Goal: Information Seeking & Learning: Find specific fact

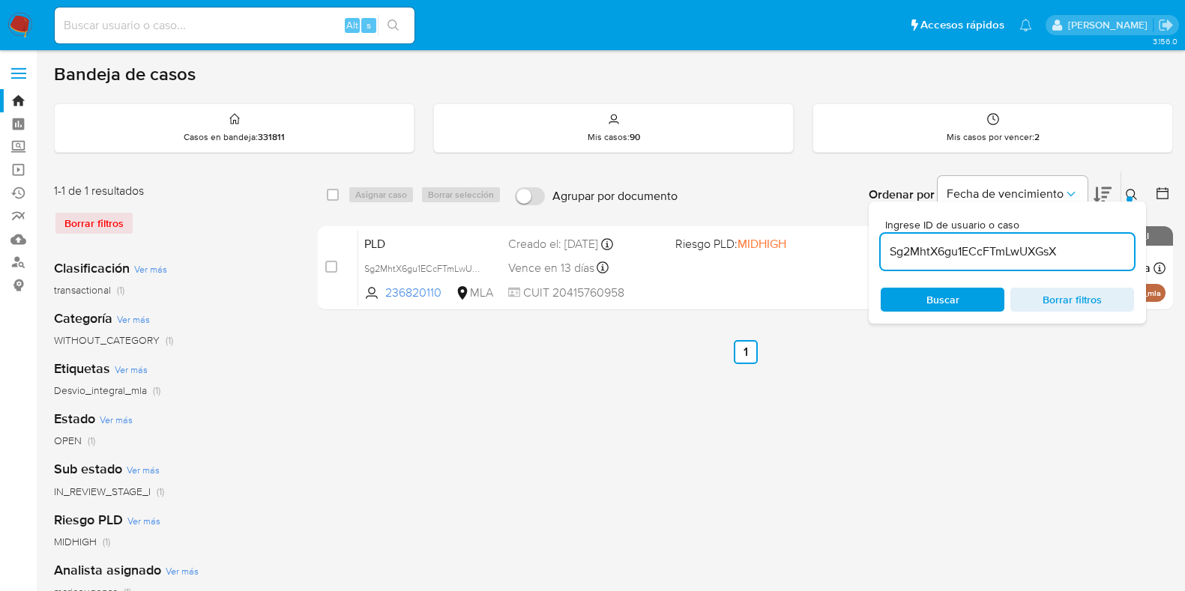
scroll to position [93, 0]
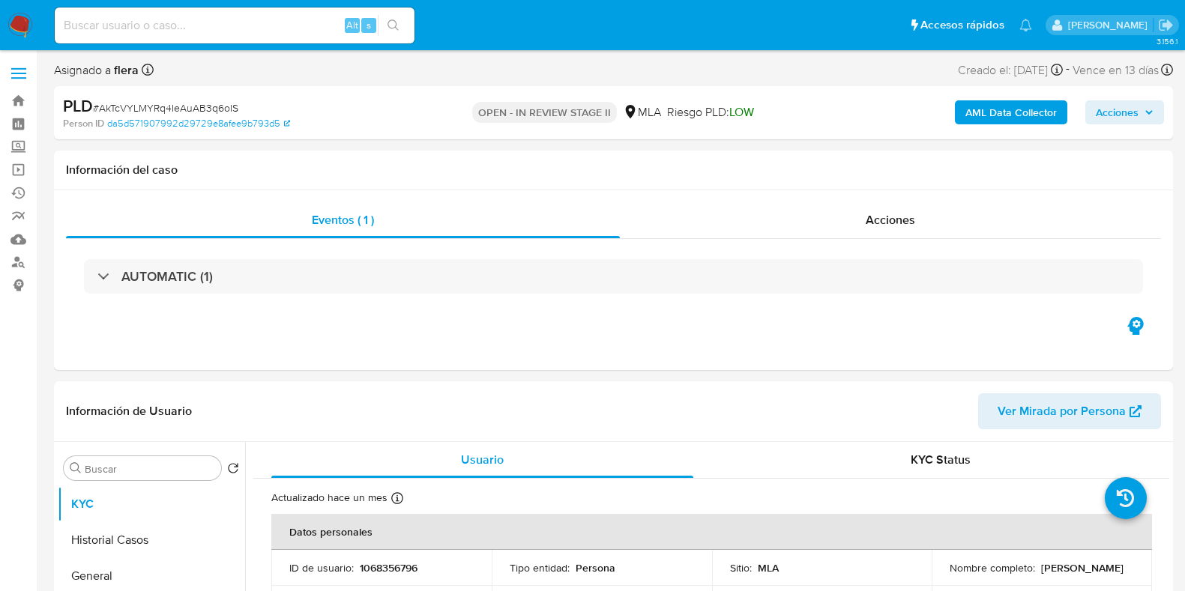
select select "10"
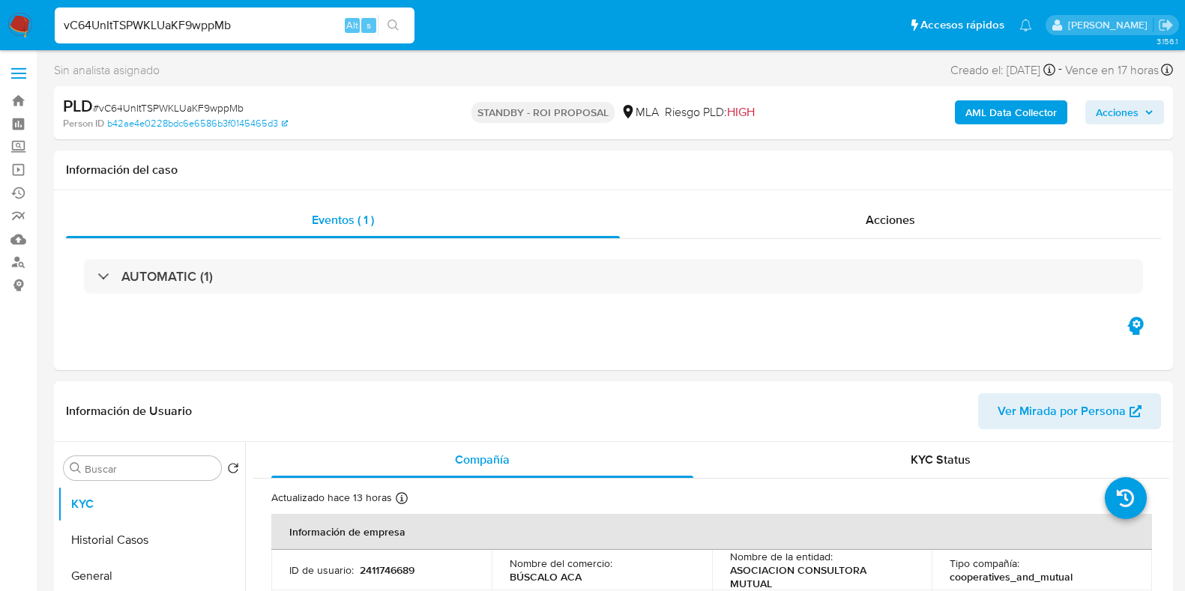
select select "10"
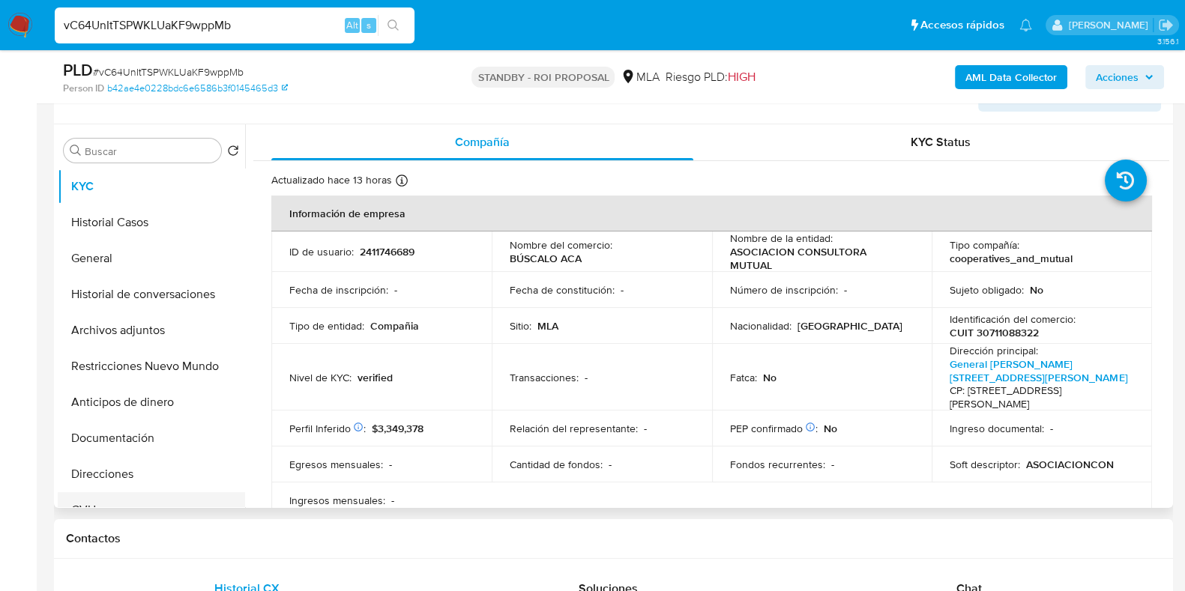
scroll to position [281, 0]
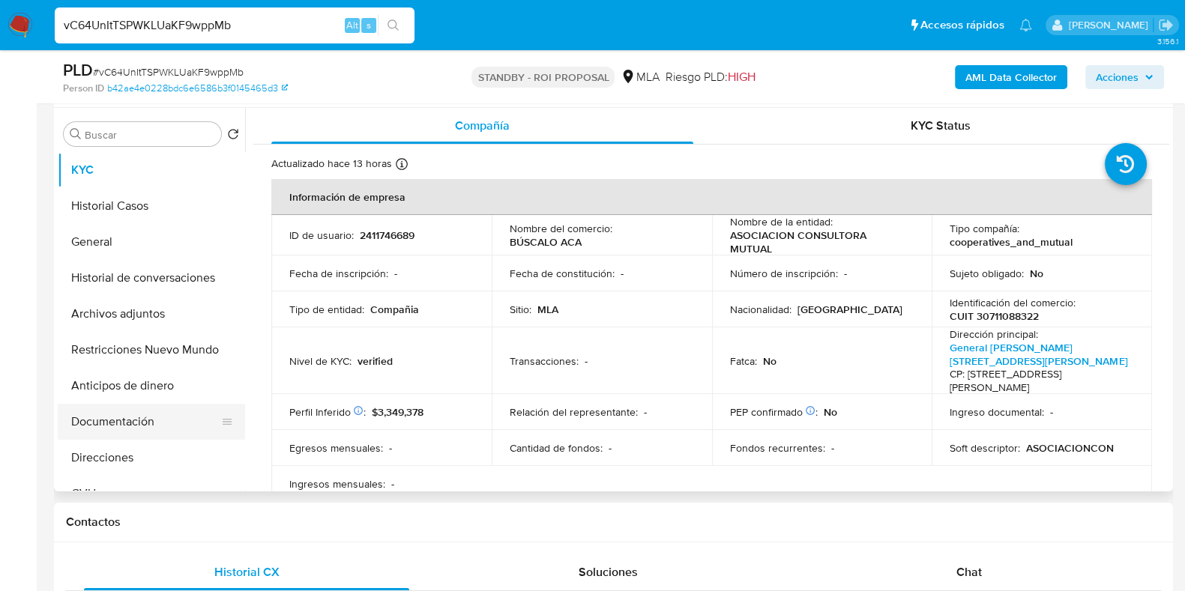
click at [135, 418] on button "Documentación" at bounding box center [145, 422] width 175 height 36
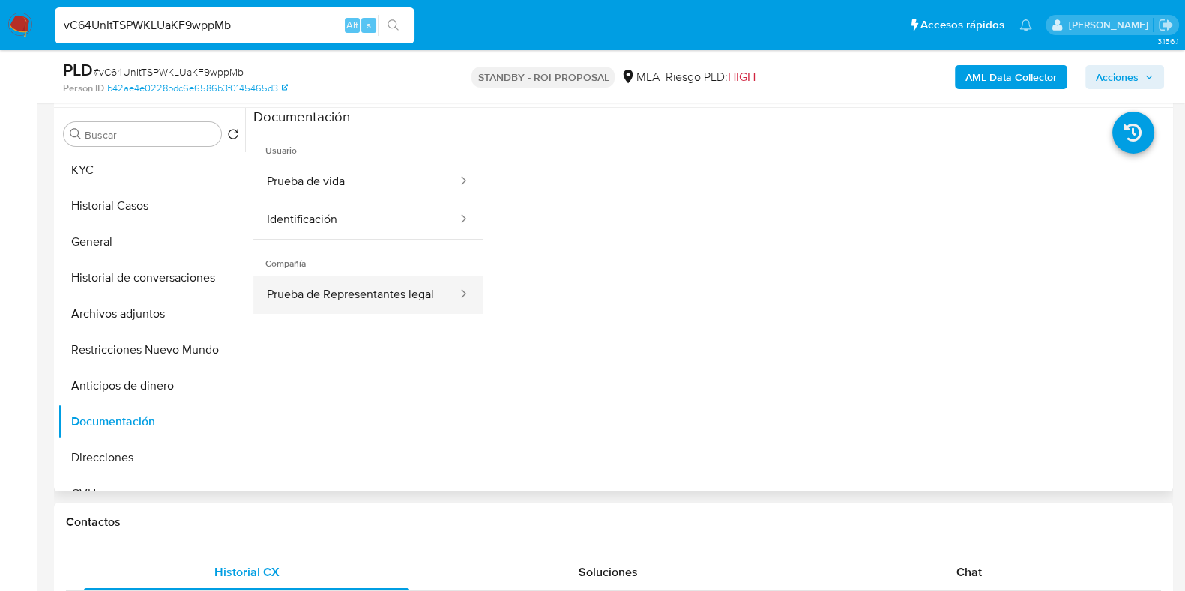
click at [296, 292] on button "Prueba de Representantes legal" at bounding box center [355, 295] width 205 height 38
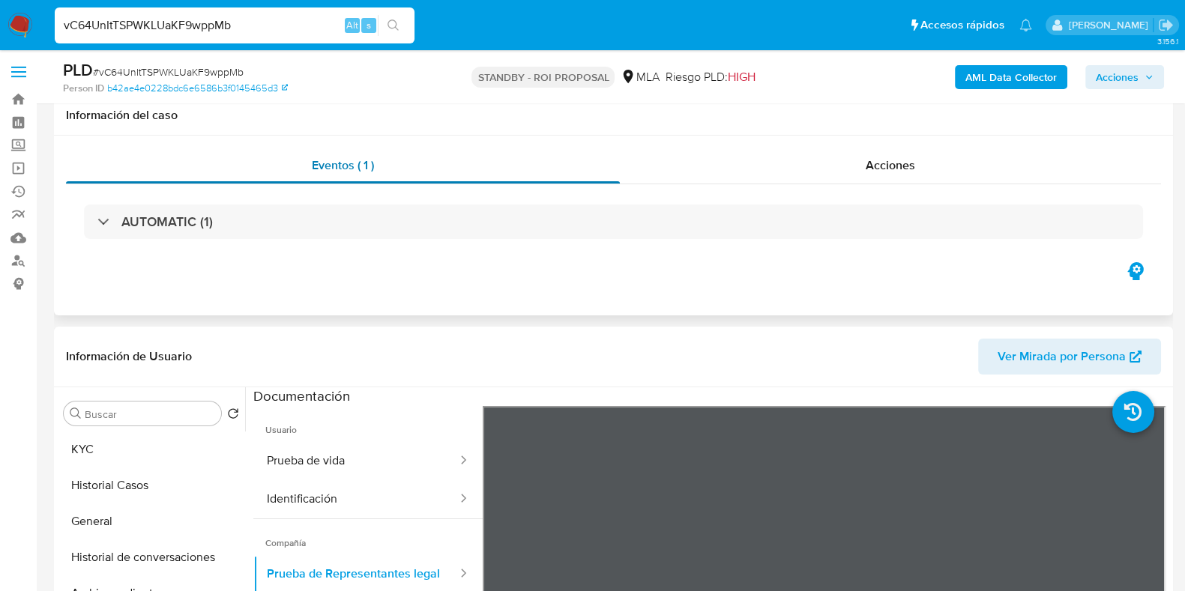
scroll to position [0, 0]
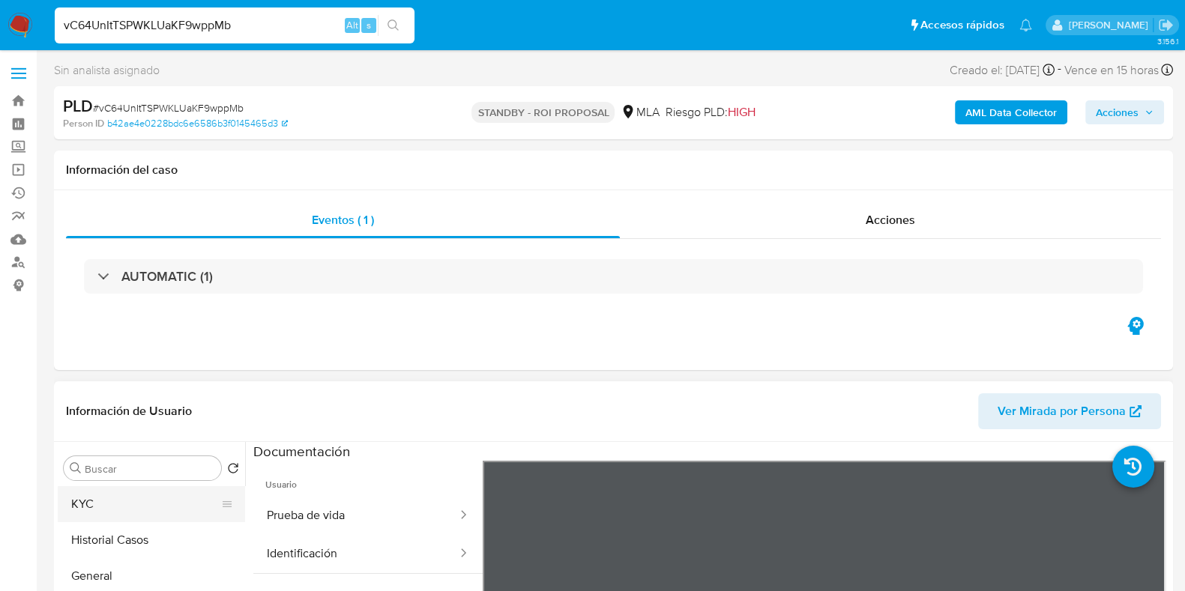
click at [109, 504] on button "KYC" at bounding box center [145, 505] width 175 height 36
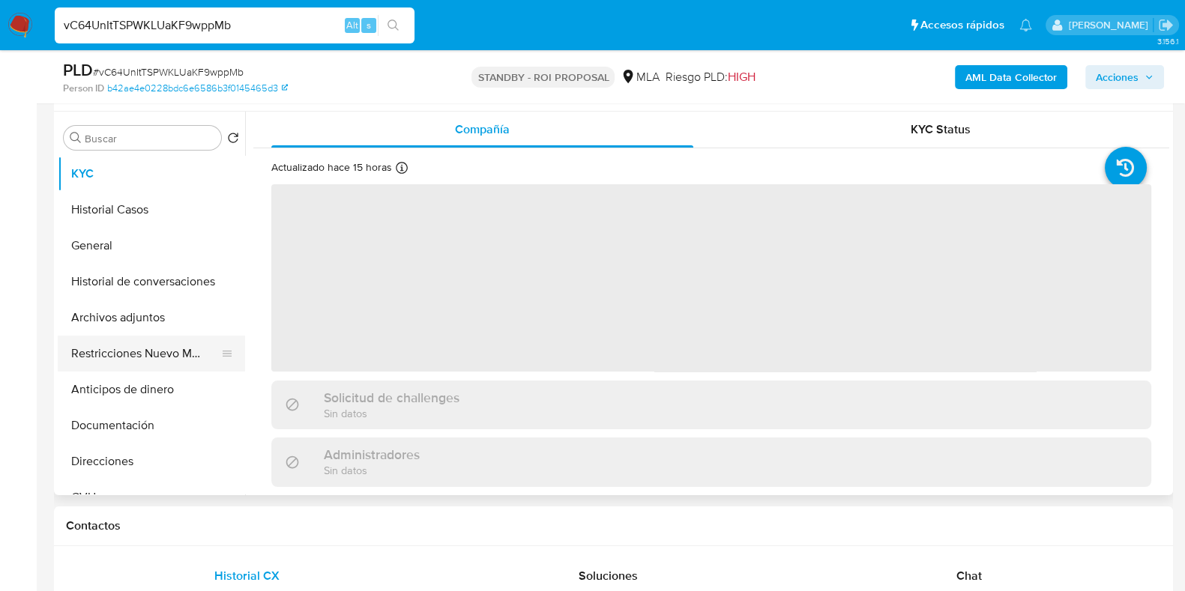
scroll to position [281, 0]
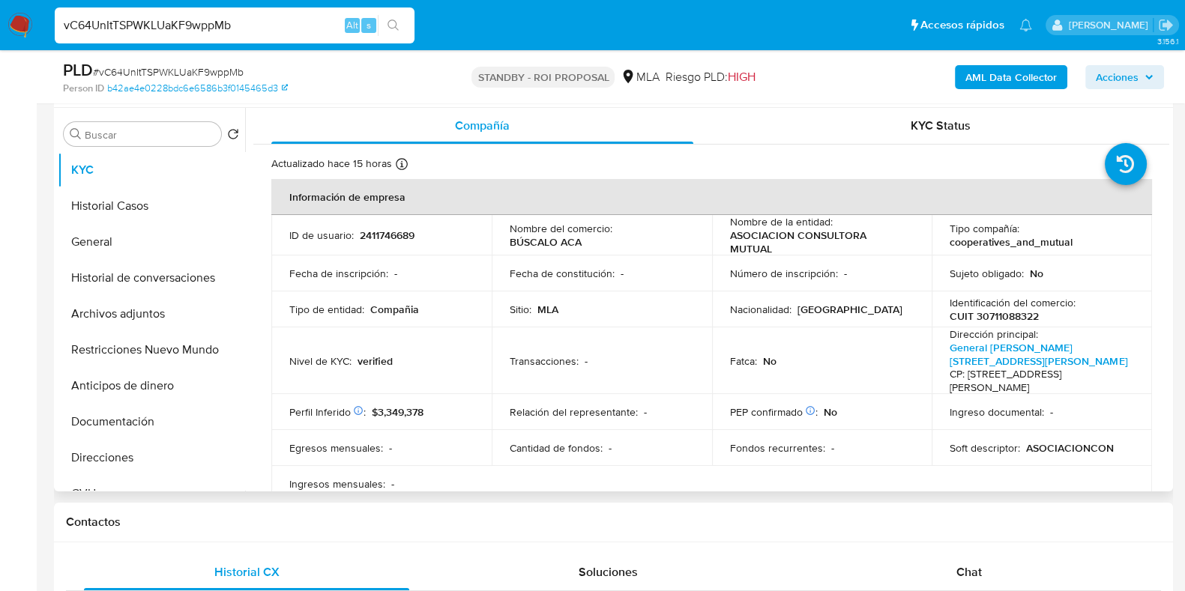
click at [1012, 313] on p "CUIT 30711088322" at bounding box center [994, 316] width 89 height 13
copy p "30711088322"
click at [184, 25] on input "vC64UnItTSPWKLUaKF9wppMb" at bounding box center [235, 25] width 360 height 19
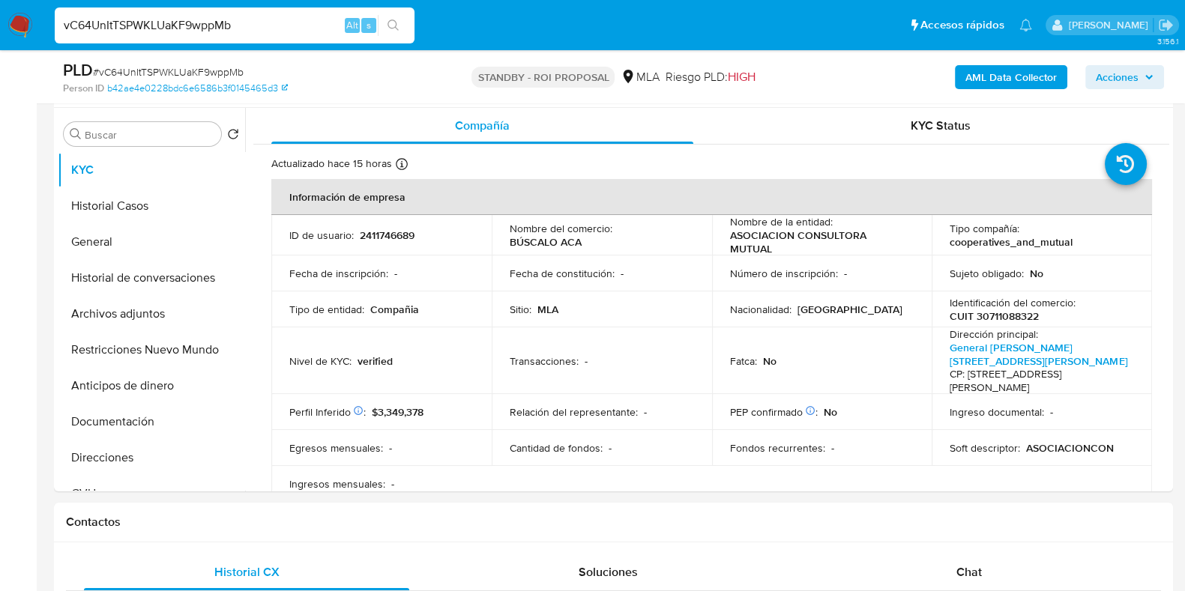
paste input "IW20t1ZQXywqB5D2YJ01YPIj"
type input "IW20t1ZQXywqB5D2YJ01YPIj"
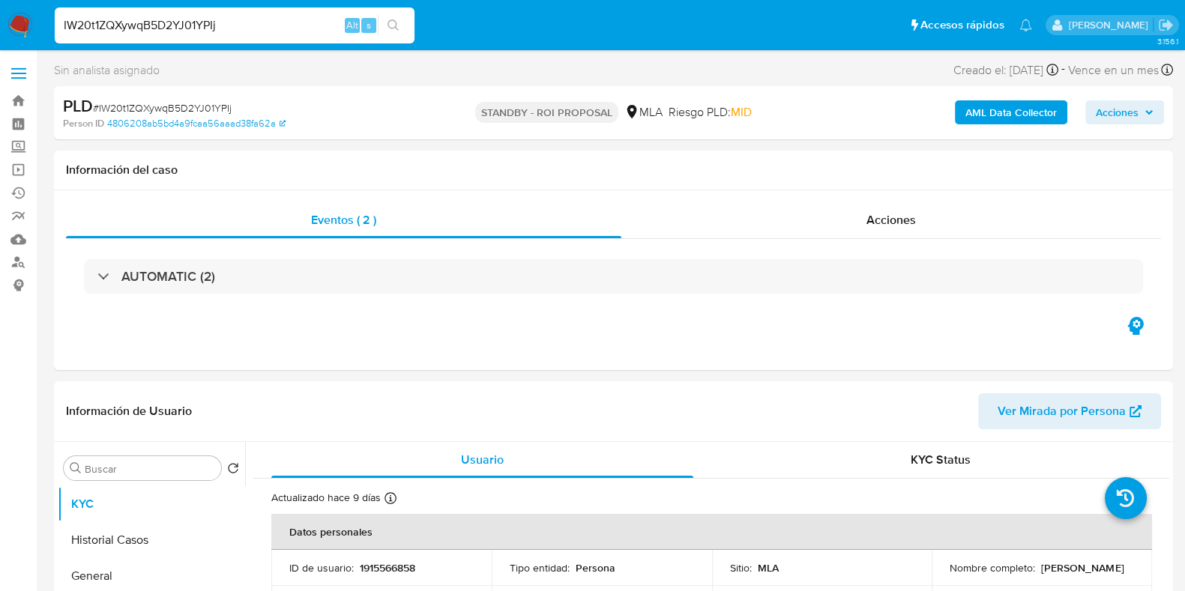
select select "10"
drag, startPoint x: 1065, startPoint y: 572, endPoint x: 937, endPoint y: 575, distance: 128.2
click at [937, 575] on td "Nombre completo : Lorena Georgina Peralta" at bounding box center [1042, 568] width 220 height 36
copy p "Lorena Georgina Peralta"
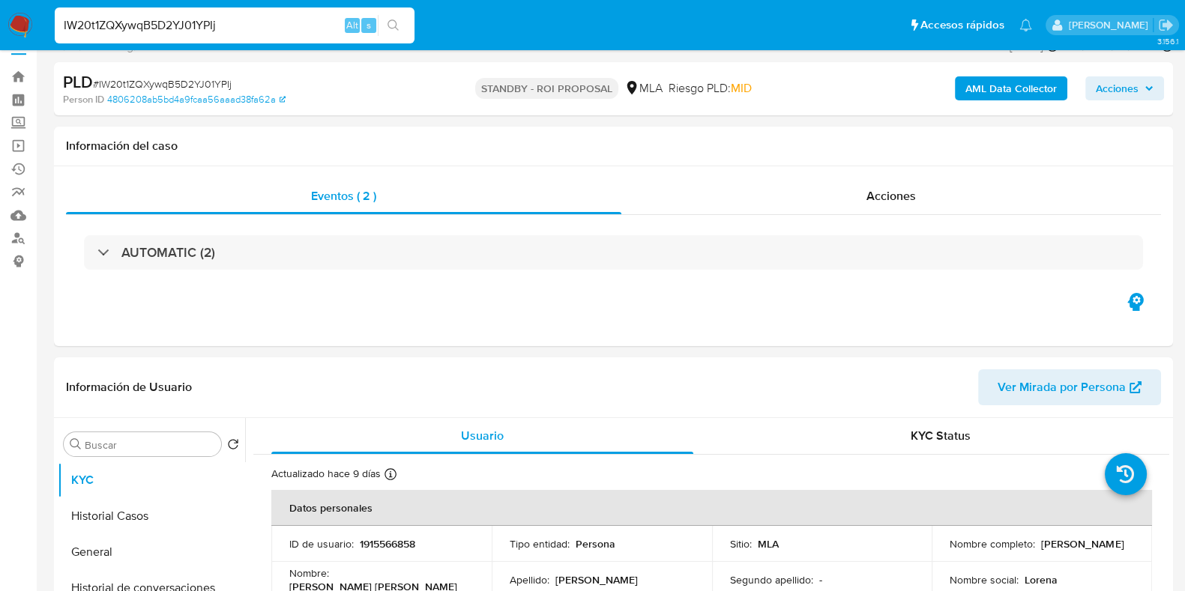
scroll to position [187, 0]
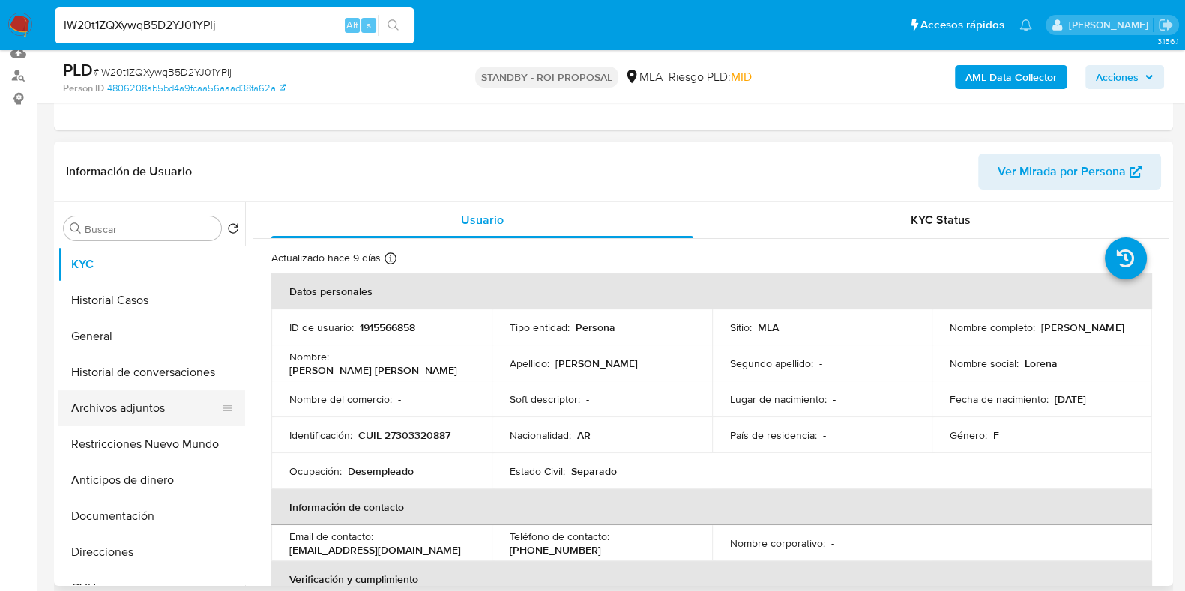
click at [71, 401] on button "Archivos adjuntos" at bounding box center [145, 409] width 175 height 36
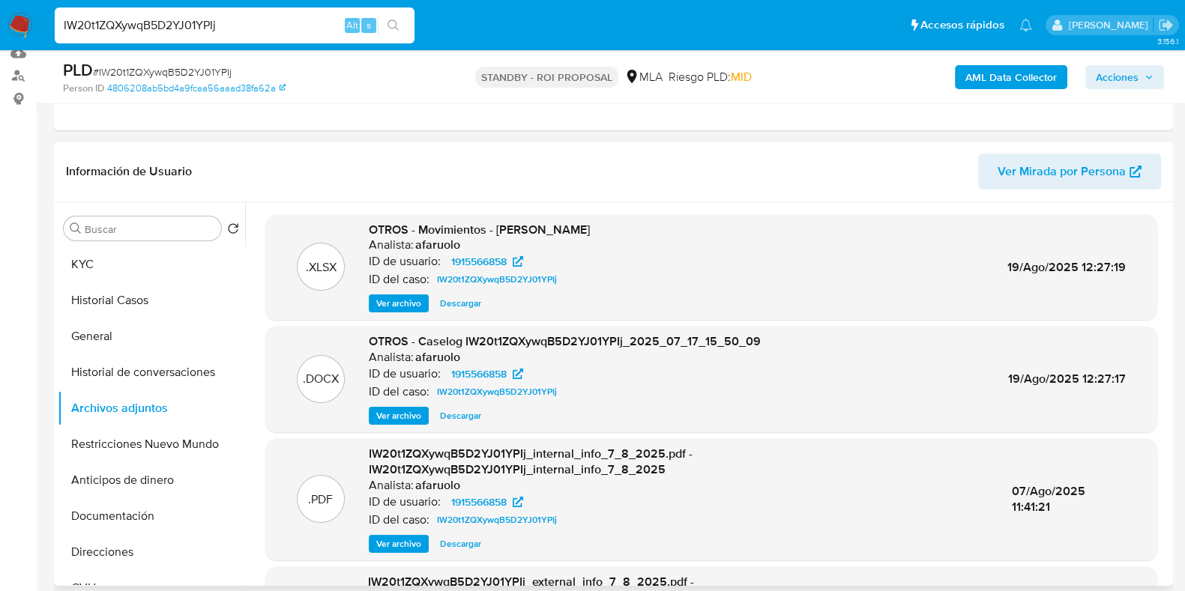
click at [479, 303] on span "Descargar" at bounding box center [460, 303] width 41 height 15
click at [473, 409] on span "Descargar" at bounding box center [460, 416] width 41 height 15
click at [115, 369] on button "Historial de conversaciones" at bounding box center [145, 373] width 175 height 36
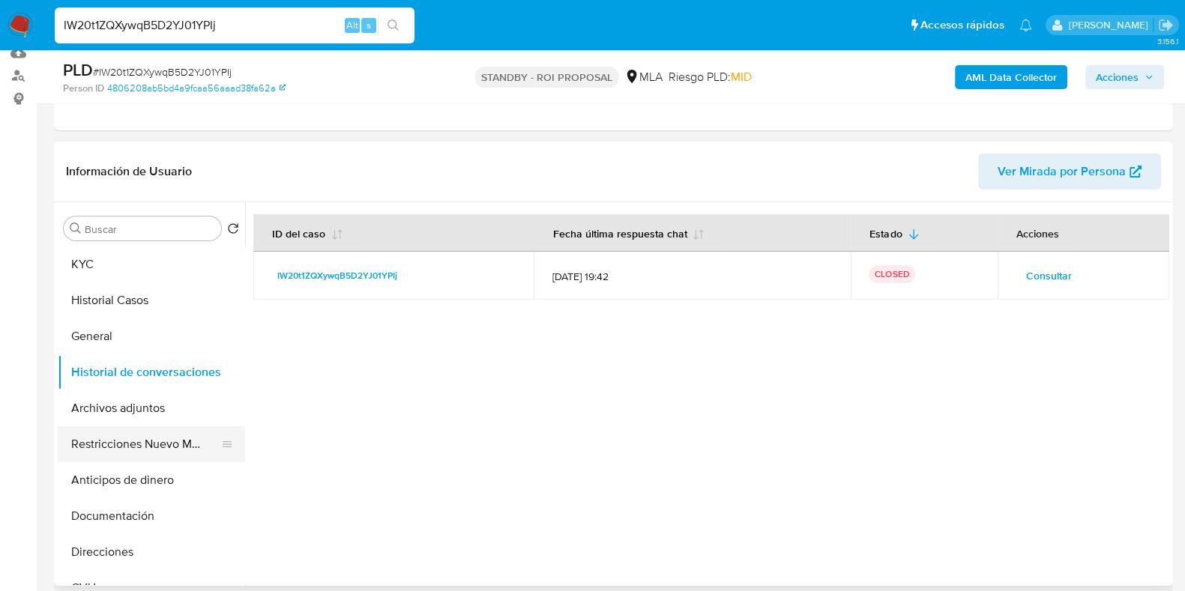
click at [125, 440] on button "Restricciones Nuevo Mundo" at bounding box center [145, 445] width 175 height 36
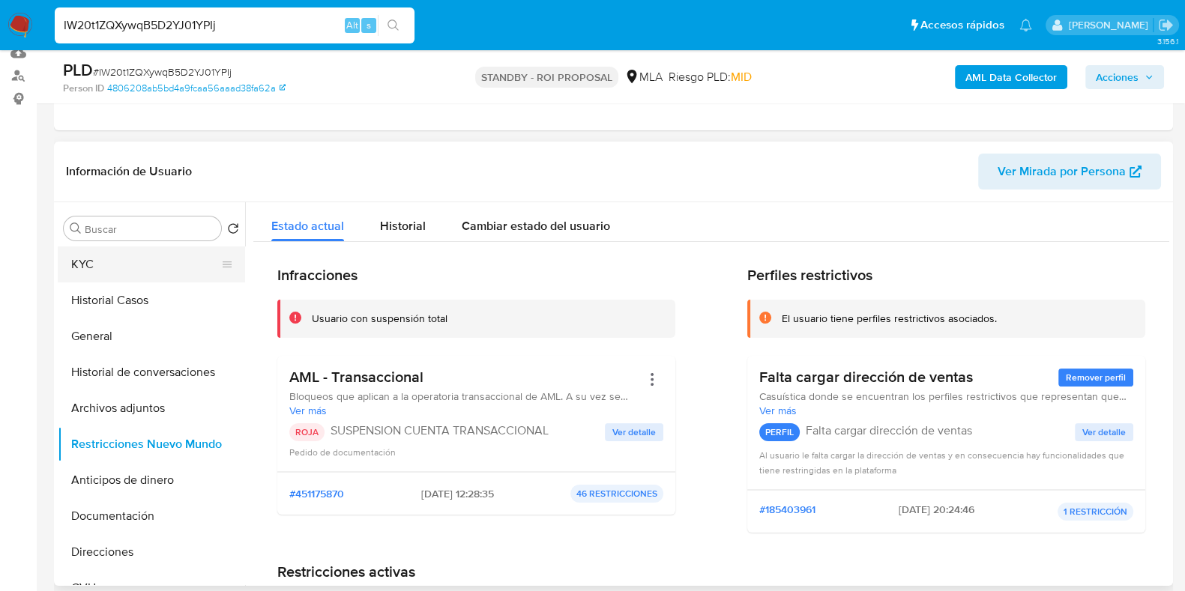
click at [100, 256] on button "KYC" at bounding box center [145, 265] width 175 height 36
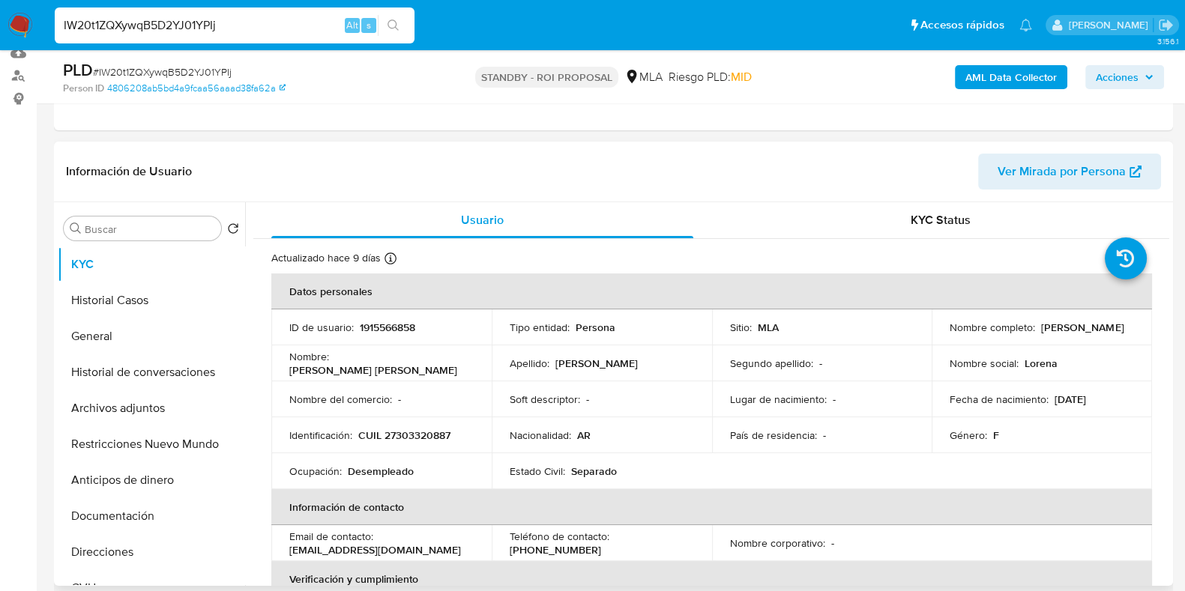
click at [387, 331] on p "1915566858" at bounding box center [387, 327] width 55 height 13
copy p "1915566858"
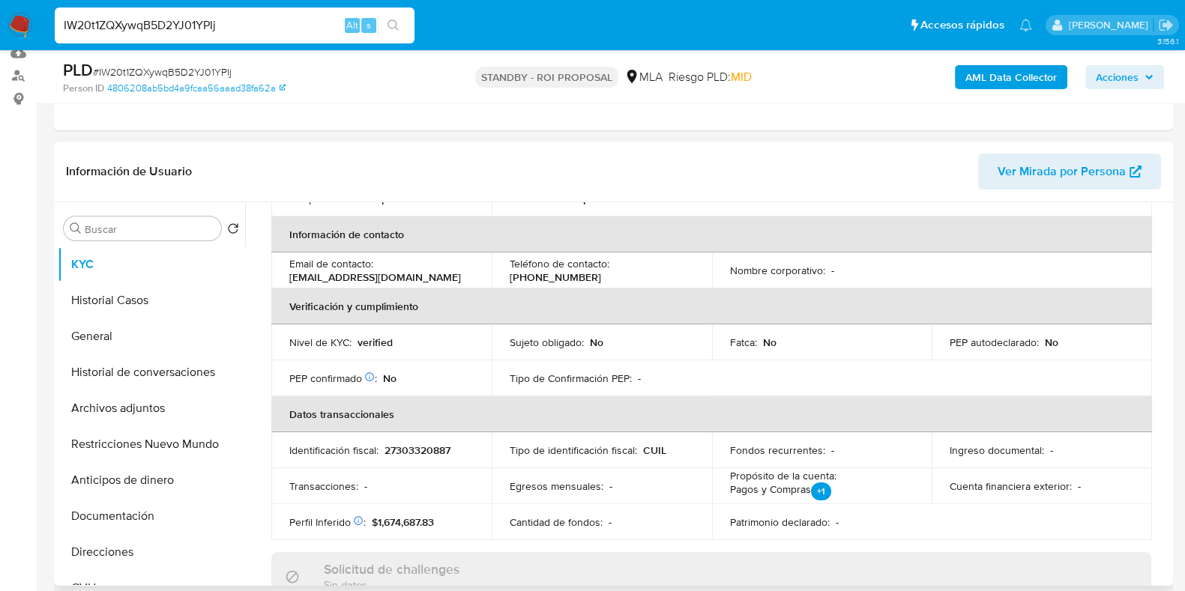
scroll to position [281, 0]
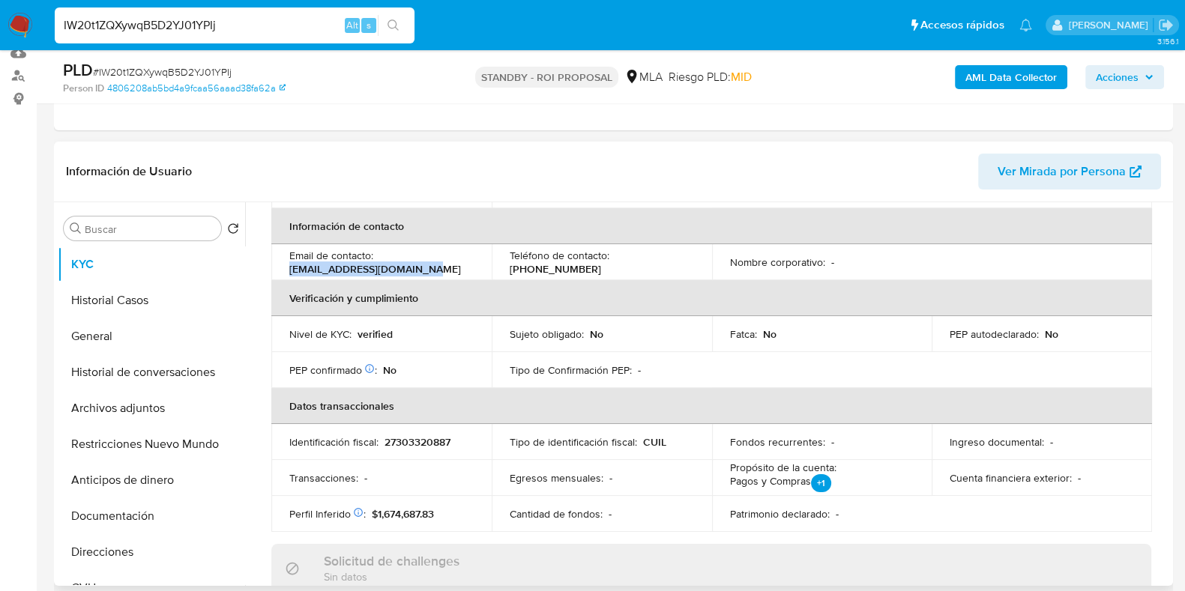
drag, startPoint x: 416, startPoint y: 271, endPoint x: 289, endPoint y: 267, distance: 126.7
click at [289, 267] on div "Email de contacto : lorelleyperalta@gmail.com" at bounding box center [381, 262] width 184 height 27
copy p "lorelleyperalta@gmail.com"
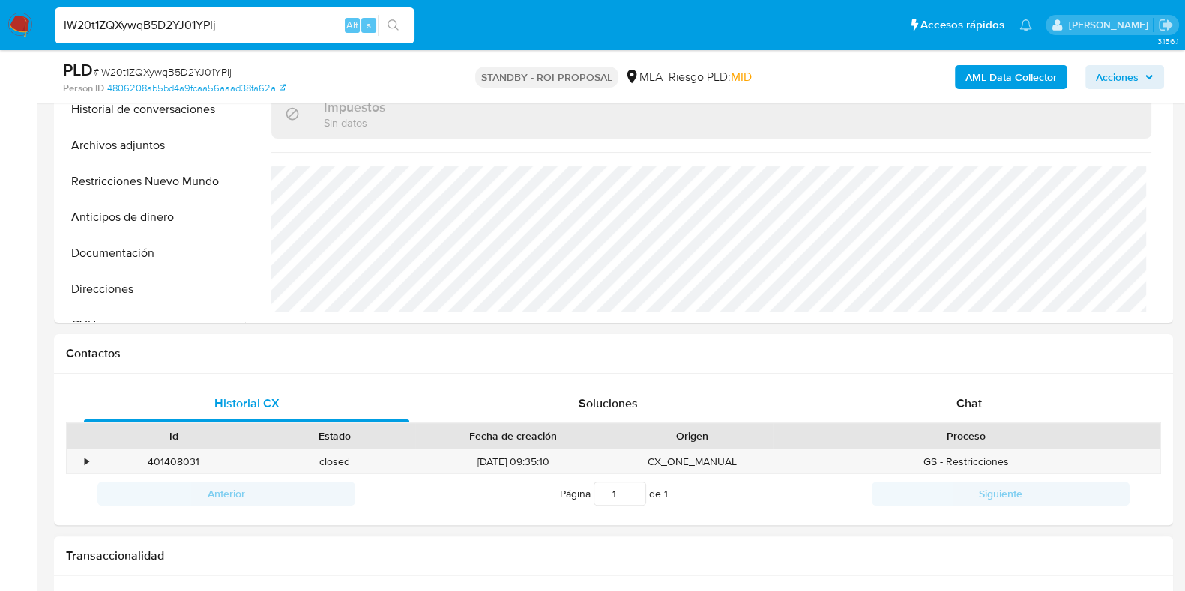
scroll to position [562, 0]
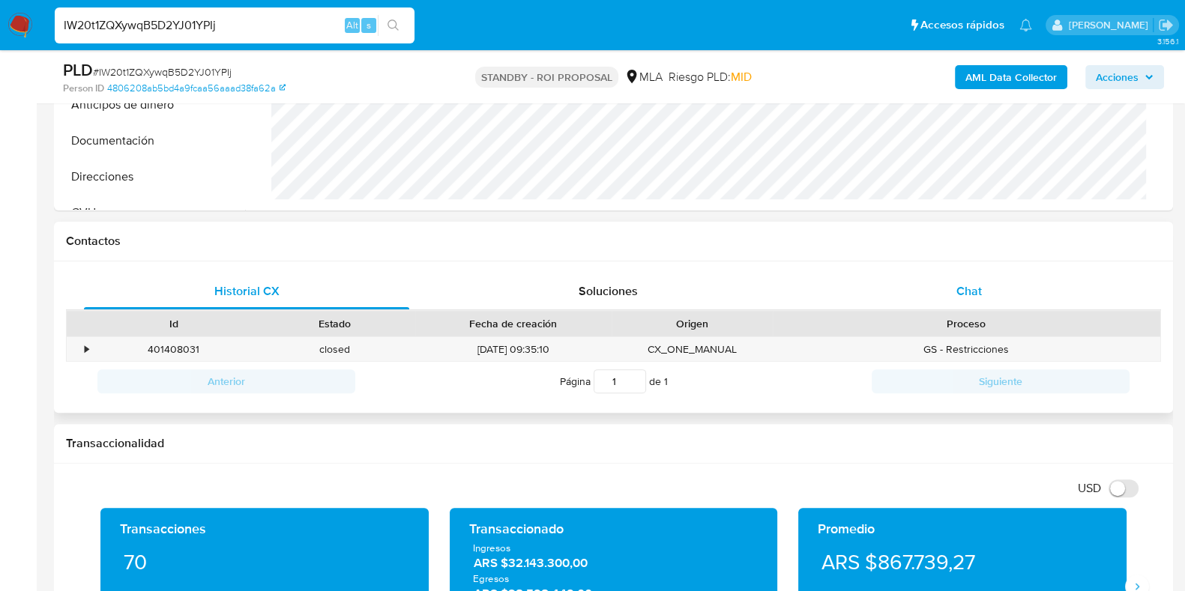
click at [970, 289] on span "Chat" at bounding box center [969, 291] width 25 height 17
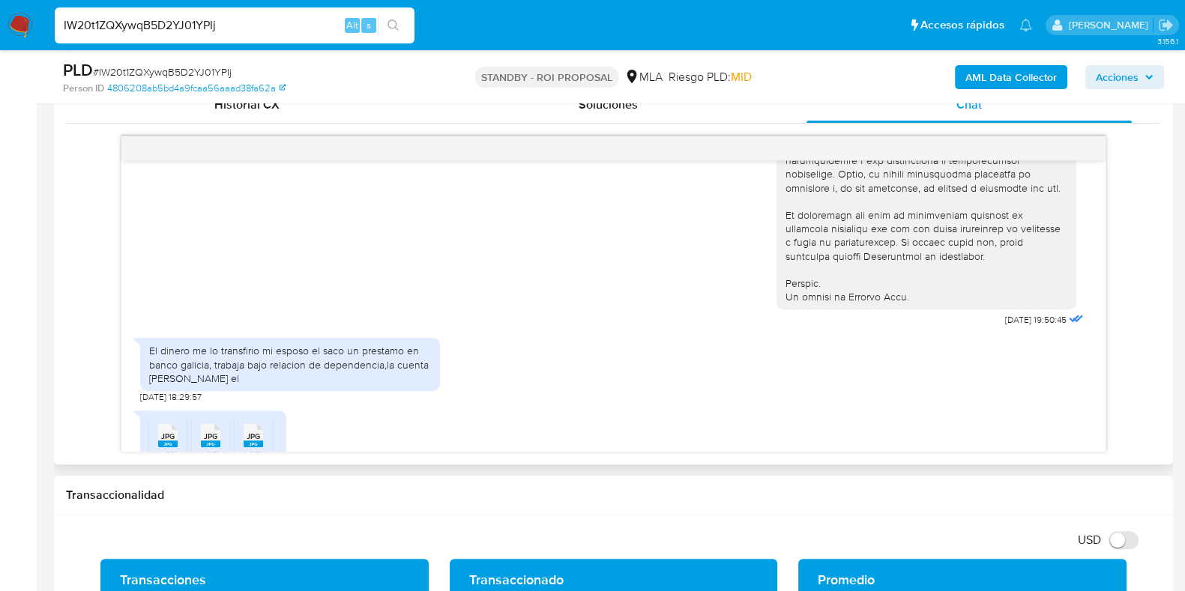
scroll to position [749, 0]
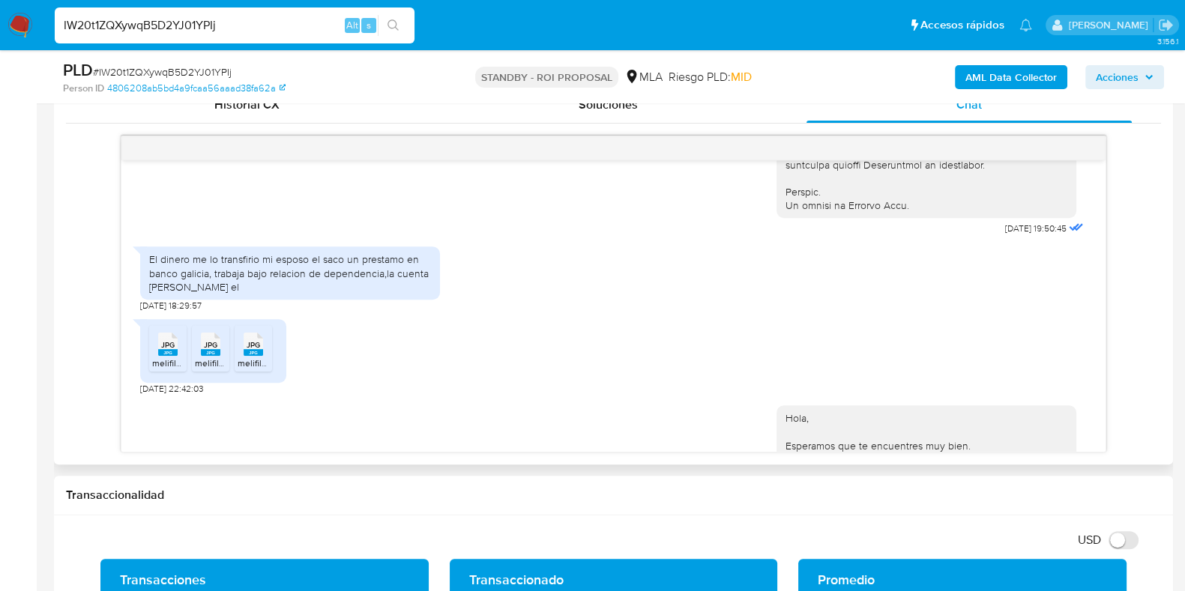
click at [158, 356] on rect at bounding box center [167, 352] width 19 height 7
click at [214, 356] on rect at bounding box center [210, 352] width 19 height 7
click at [249, 358] on icon "JPG" at bounding box center [253, 344] width 19 height 26
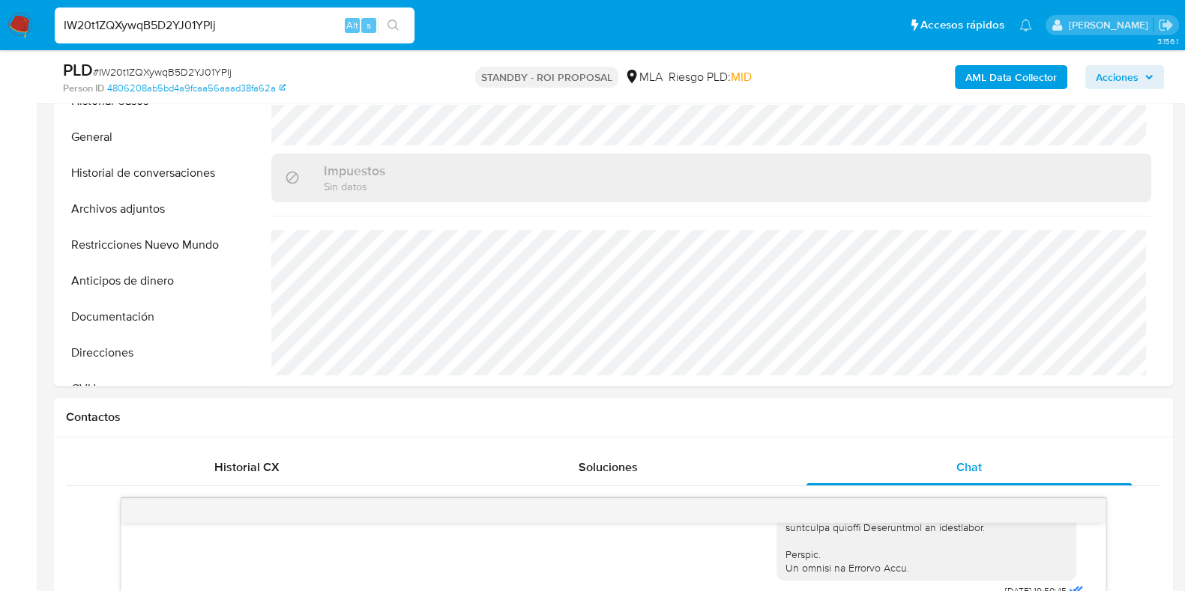
scroll to position [281, 0]
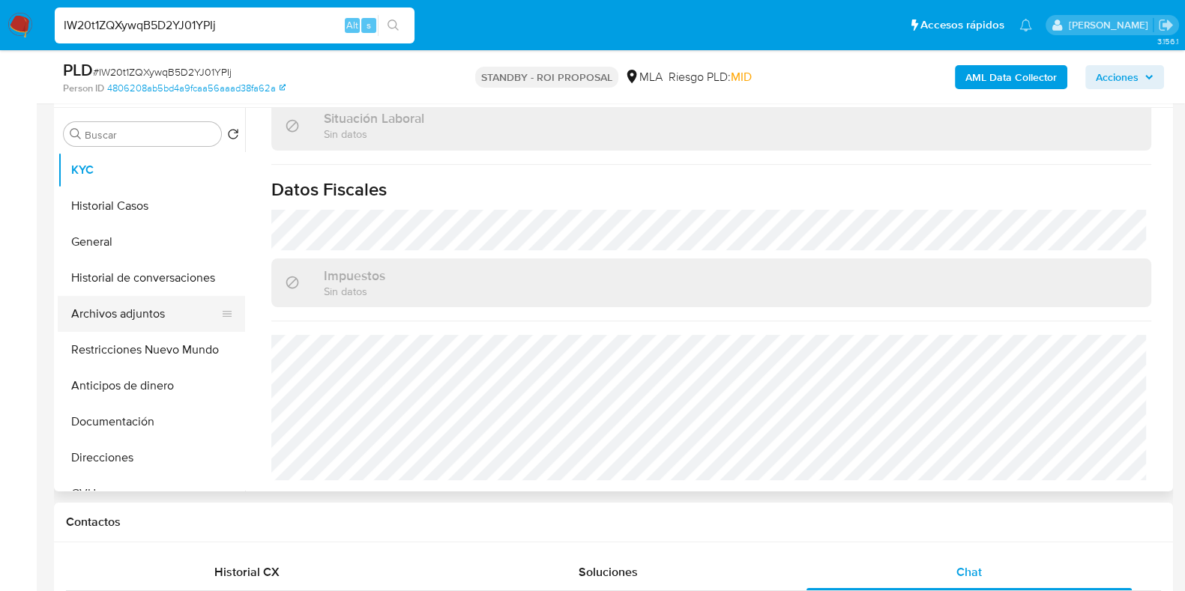
click at [131, 305] on button "Archivos adjuntos" at bounding box center [145, 314] width 175 height 36
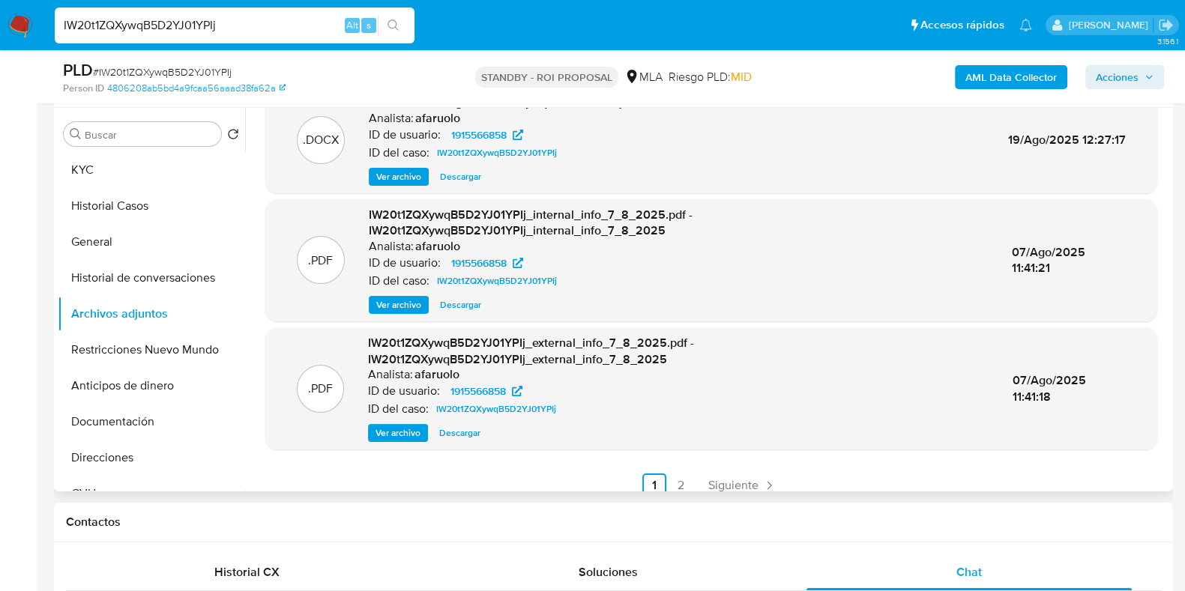
scroll to position [158, 0]
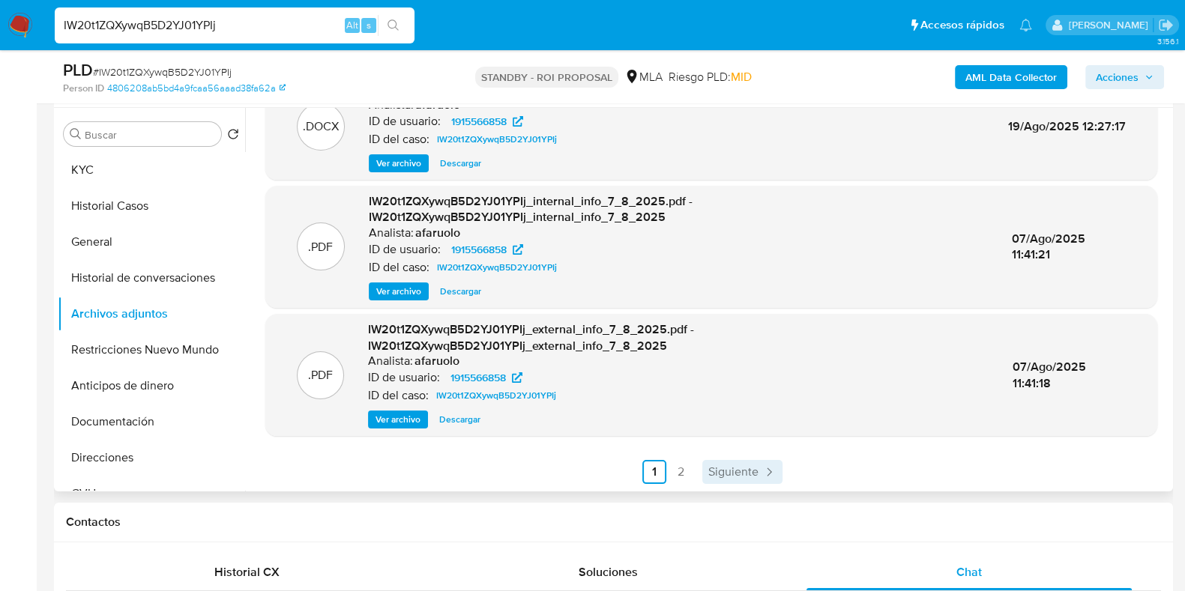
click at [742, 466] on span "Siguiente" at bounding box center [733, 472] width 50 height 12
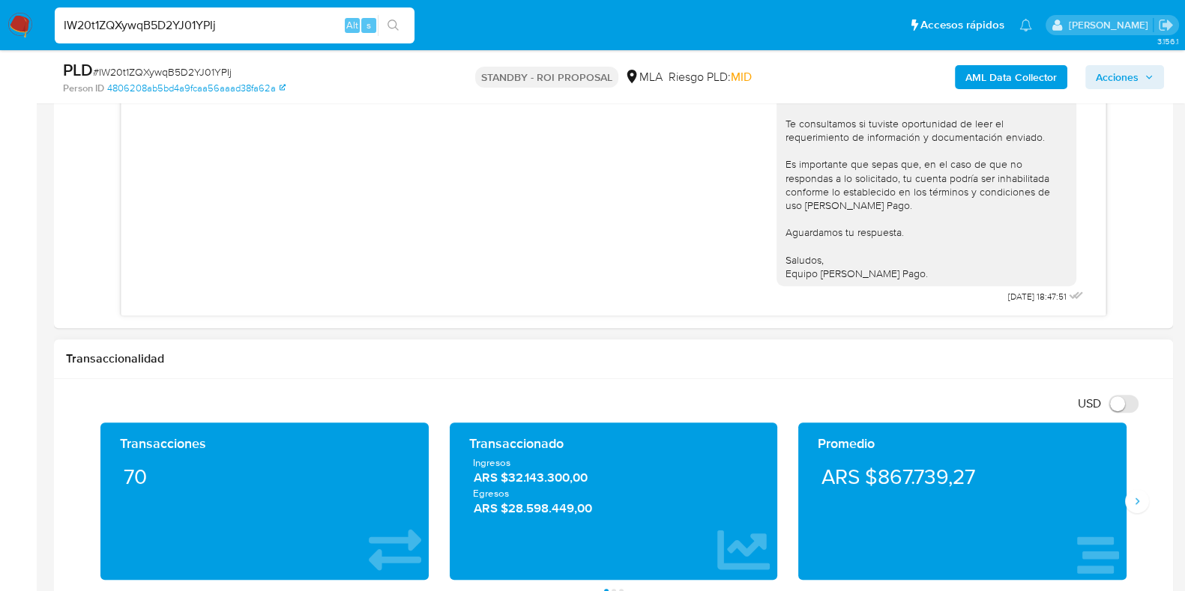
scroll to position [792, 0]
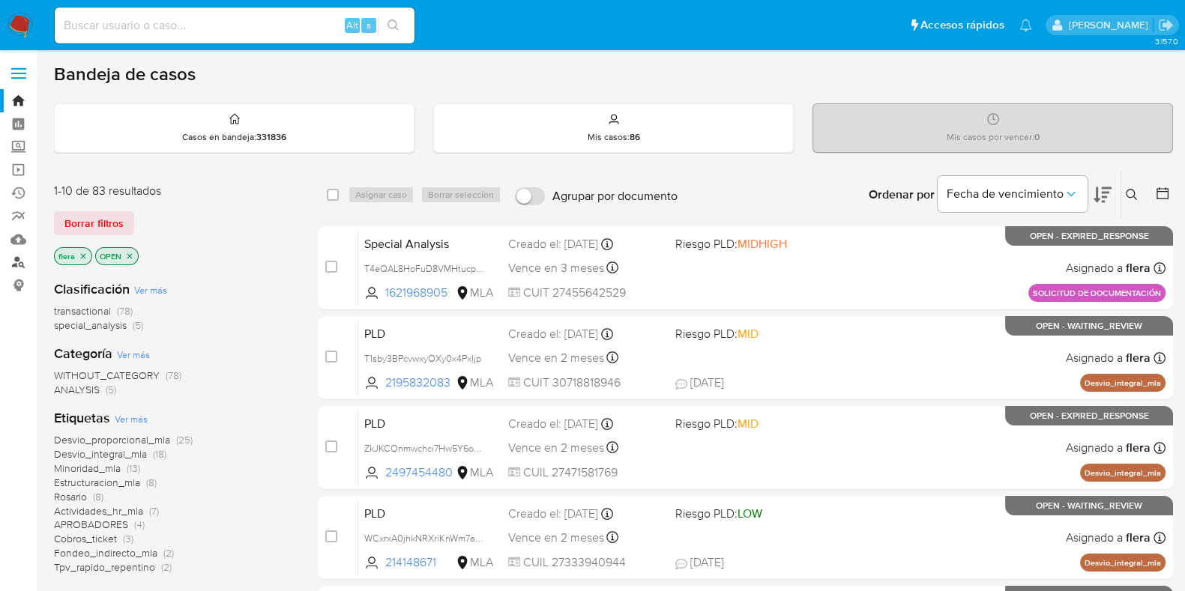
click at [16, 265] on link "Buscador de personas" at bounding box center [89, 262] width 178 height 23
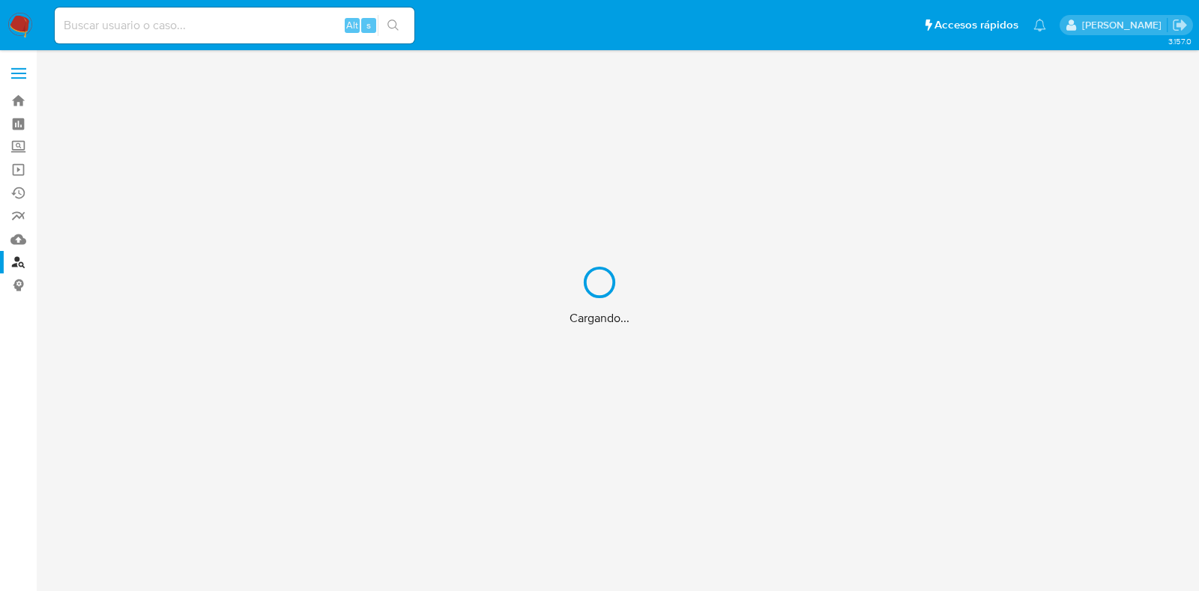
click at [135, 26] on div "Cargando..." at bounding box center [599, 295] width 1199 height 591
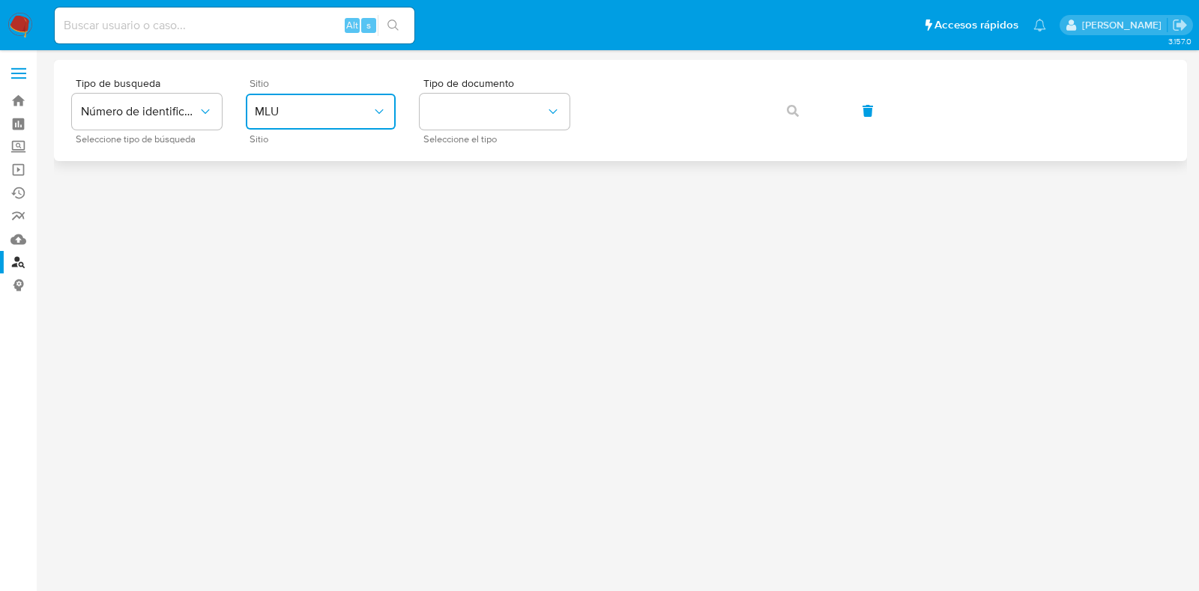
click at [311, 125] on button "MLU" at bounding box center [321, 112] width 150 height 36
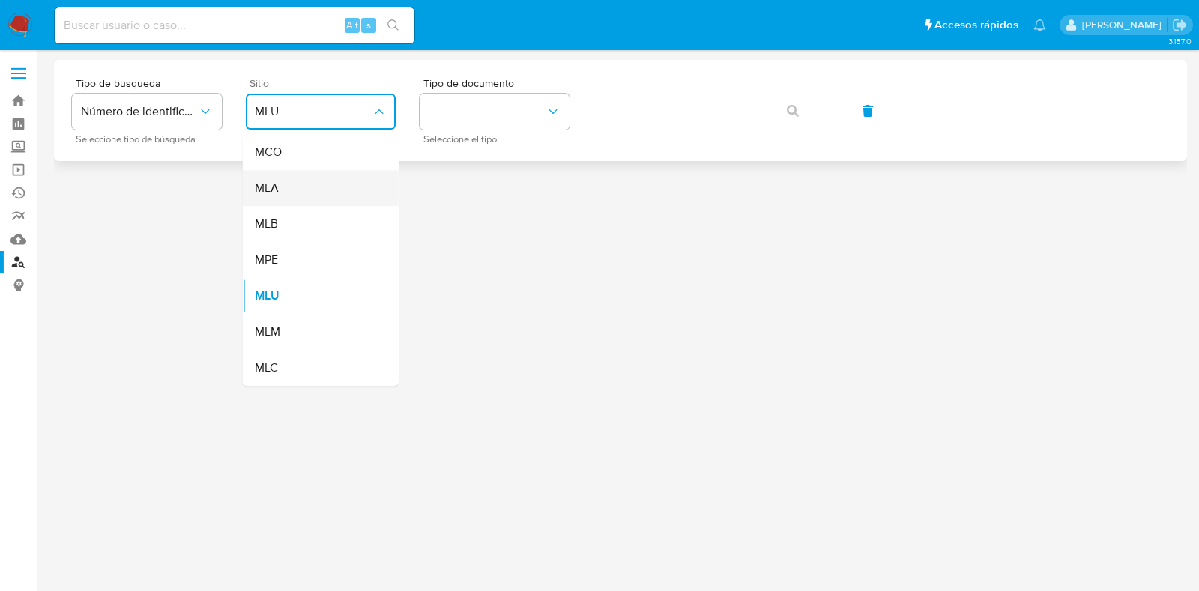
click at [303, 194] on div "MLA" at bounding box center [316, 188] width 123 height 36
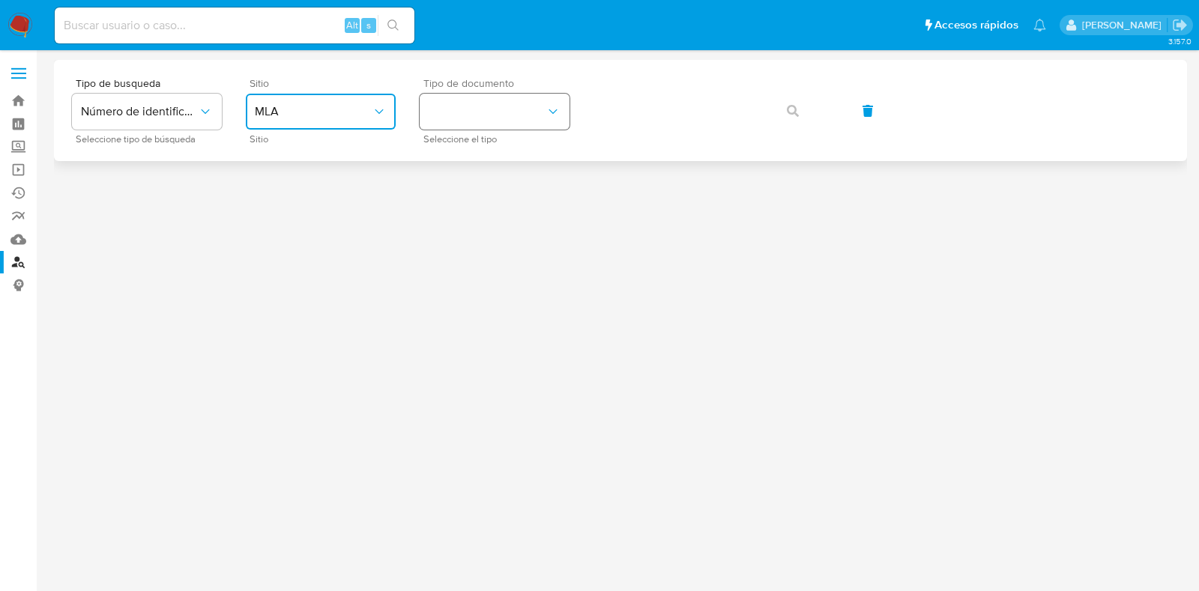
click at [499, 104] on button "identificationType" at bounding box center [495, 112] width 150 height 36
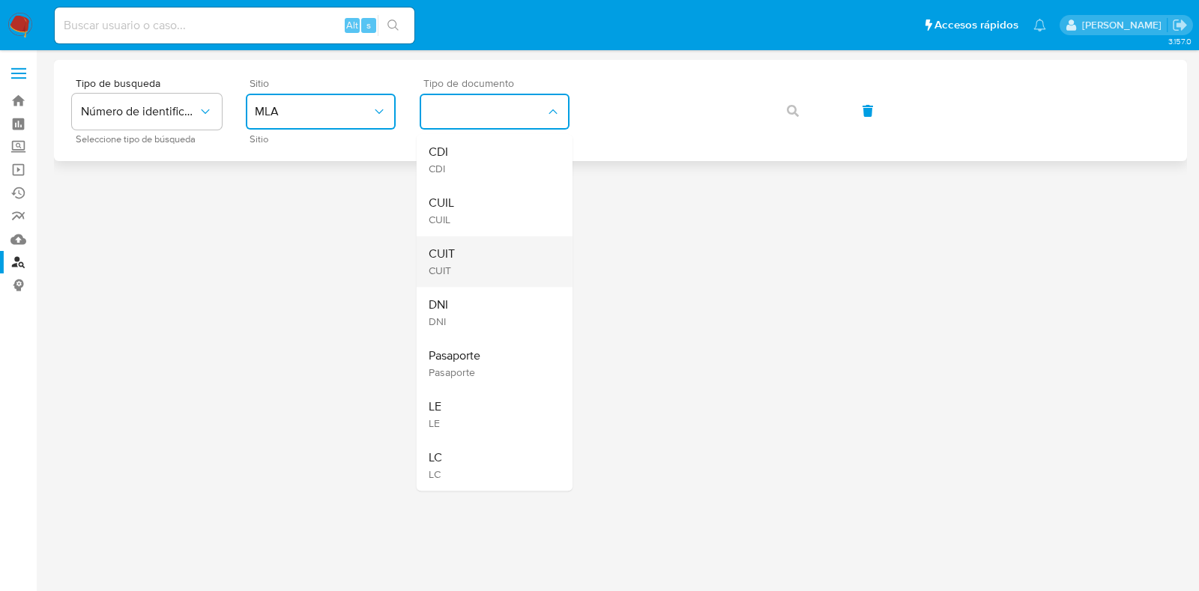
click at [510, 255] on div "CUIT CUIT" at bounding box center [490, 261] width 123 height 51
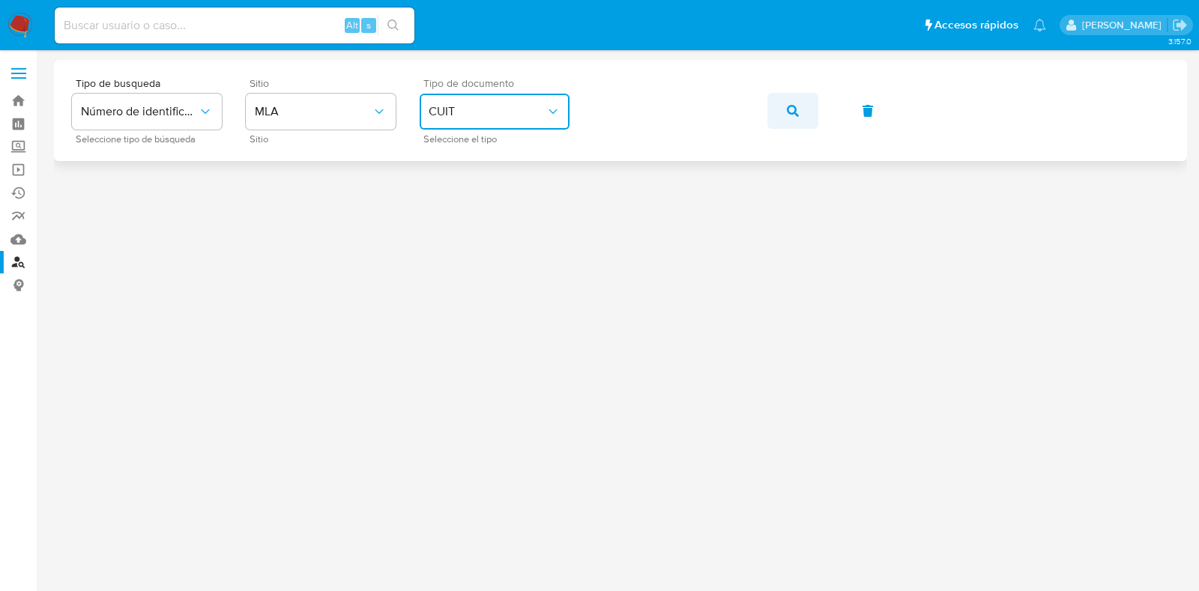
click at [814, 113] on button "button" at bounding box center [793, 111] width 51 height 36
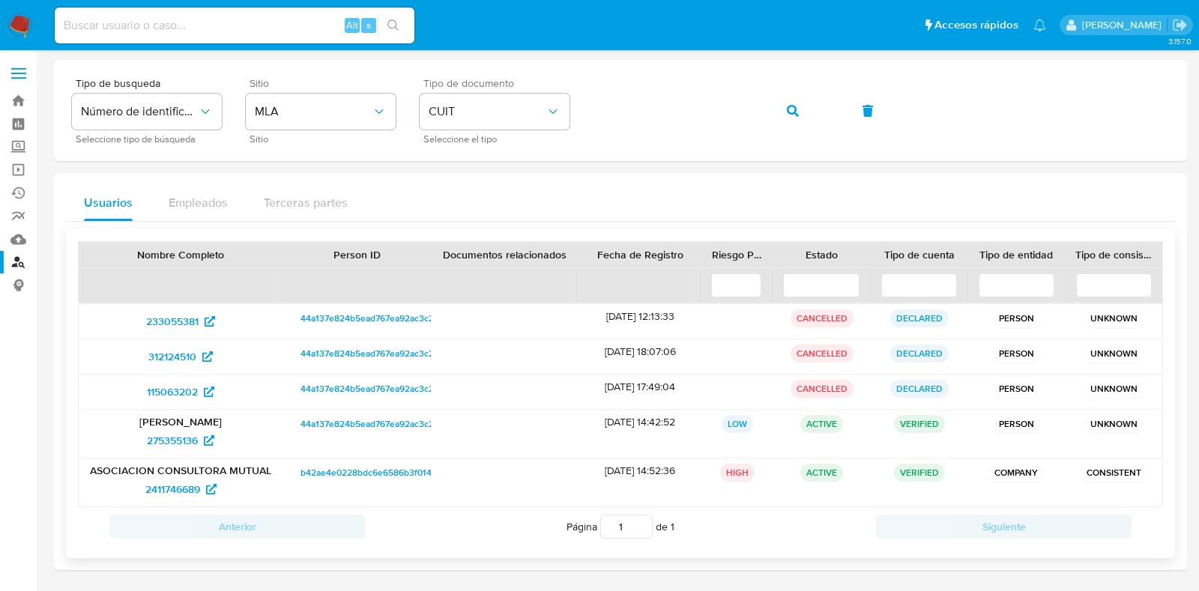
click at [182, 422] on p "[PERSON_NAME]" at bounding box center [180, 421] width 183 height 13
click at [176, 440] on span "275355136" at bounding box center [172, 441] width 51 height 24
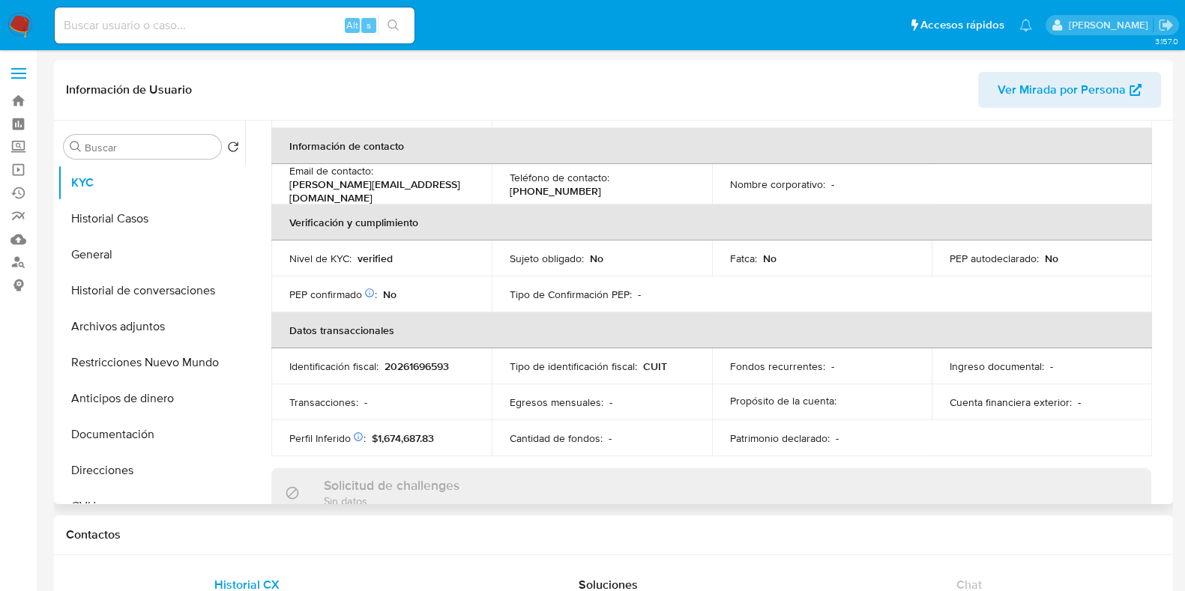
select select "10"
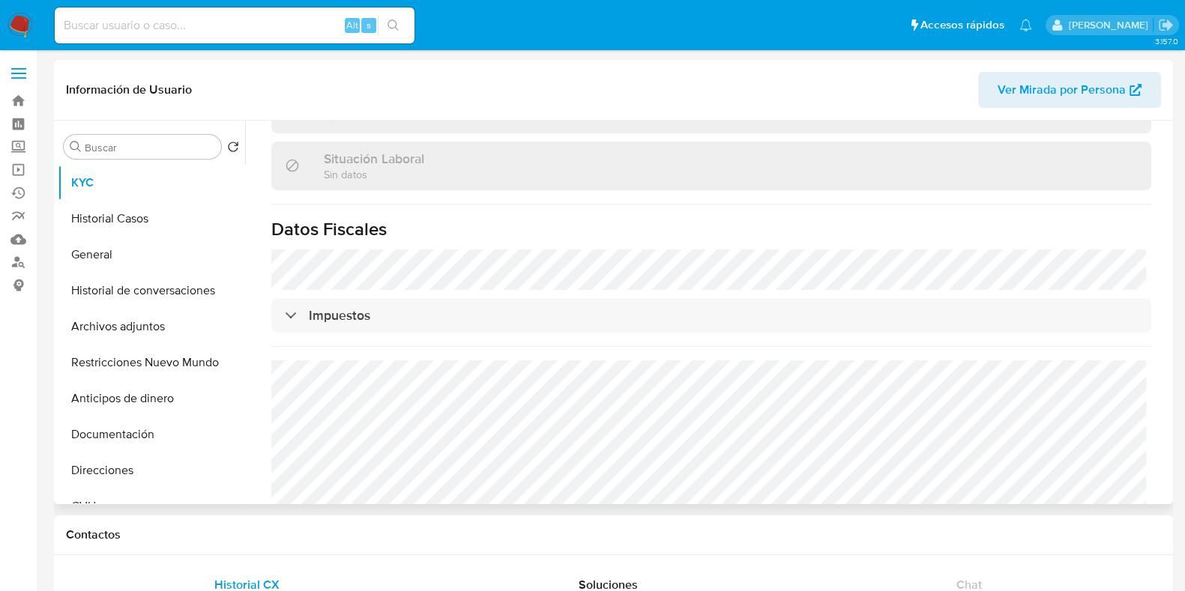
scroll to position [788, 0]
